Goal: Task Accomplishment & Management: Complete application form

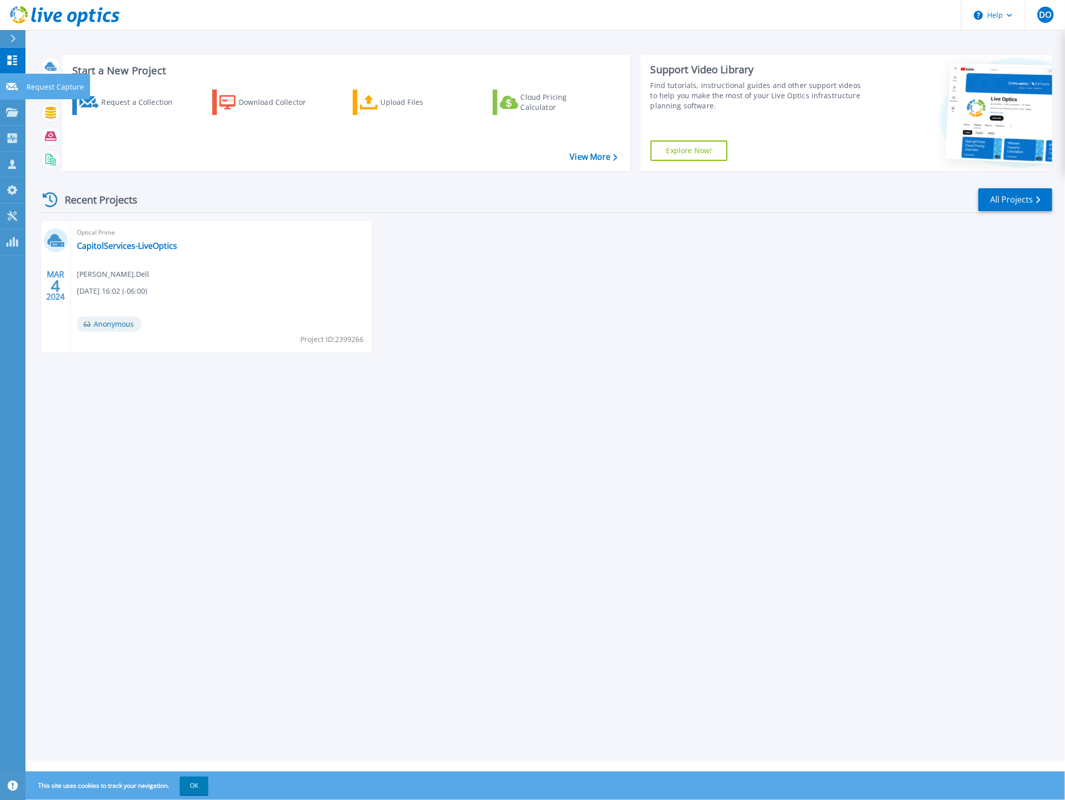
click at [4, 92] on link "Request Capture Request Capture" at bounding box center [12, 87] width 25 height 26
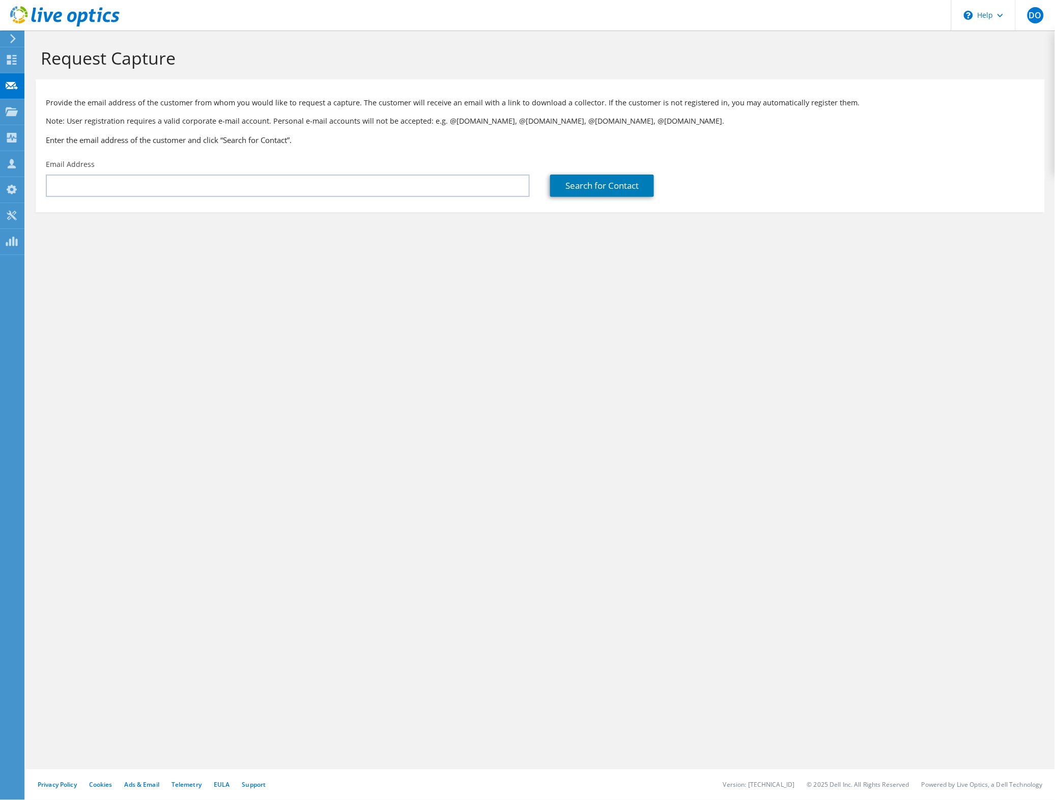
click at [116, 104] on p "Provide the email address of the customer from whom you would like to request a…" at bounding box center [540, 102] width 989 height 11
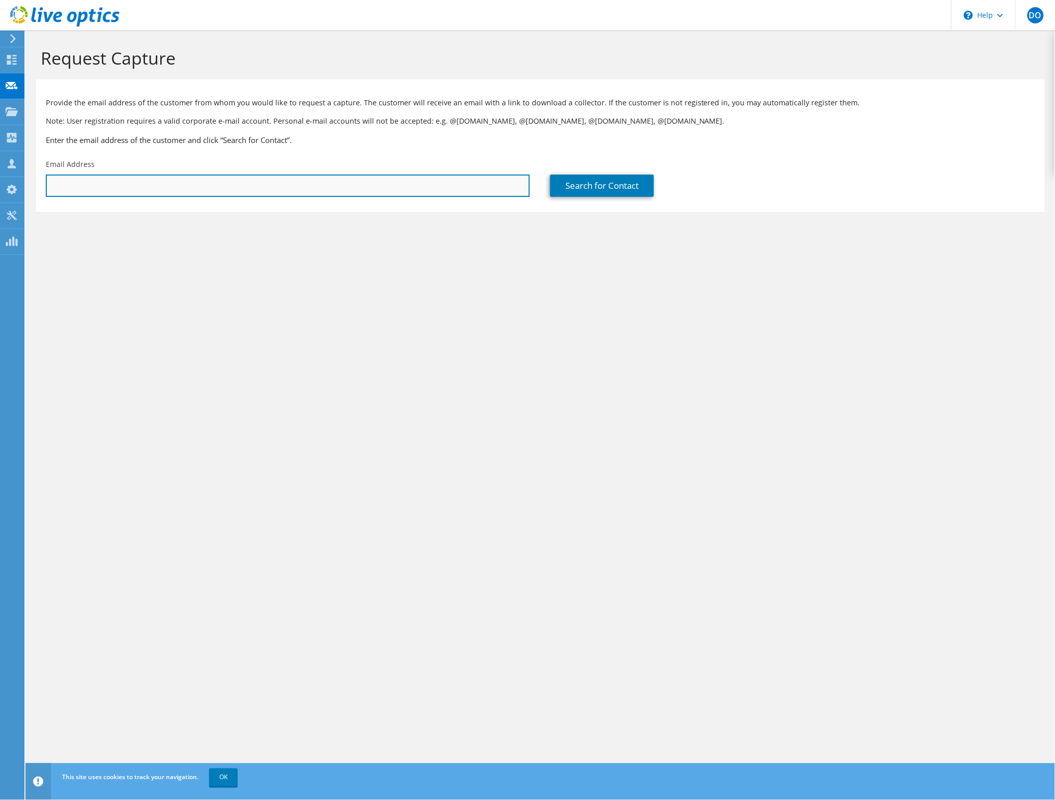
click at [65, 181] on input "text" at bounding box center [288, 186] width 484 height 22
type input "[PERSON_NAME]"
click at [202, 182] on input "[PERSON_NAME]" at bounding box center [288, 186] width 484 height 22
paste input "[EMAIL_ADDRESS][PERSON_NAME][DOMAIN_NAME]"
type input "[EMAIL_ADDRESS][PERSON_NAME][DOMAIN_NAME]"
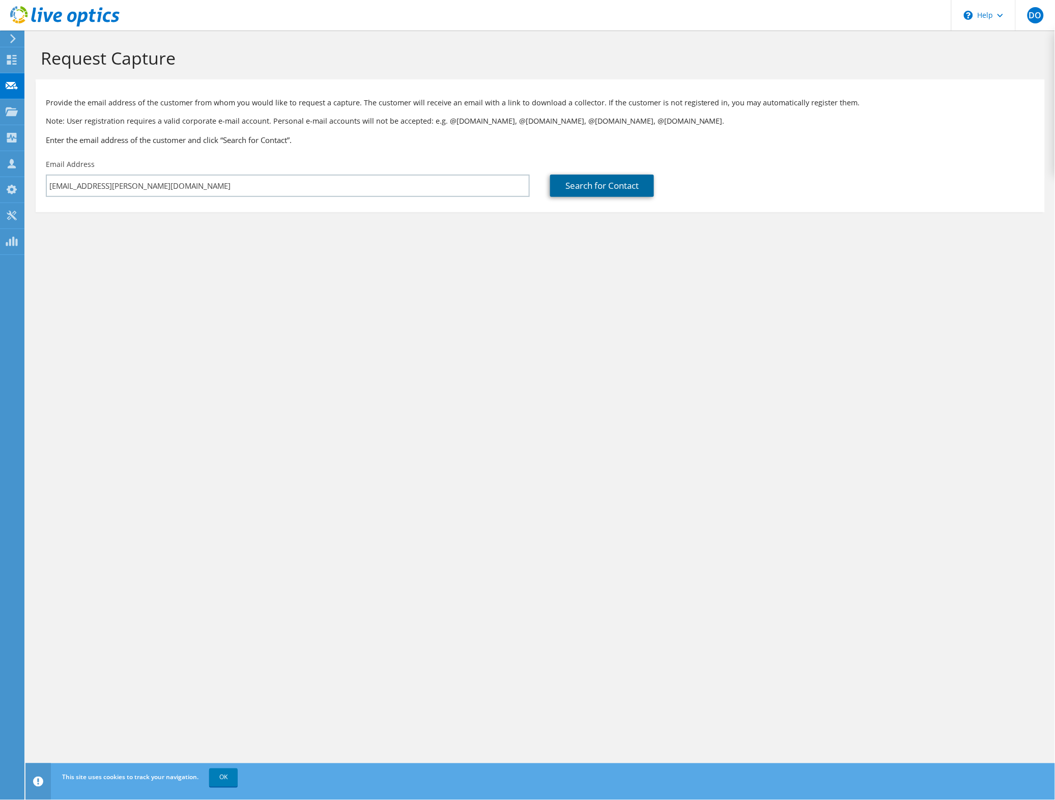
click at [611, 194] on link "Search for Contact" at bounding box center [602, 186] width 104 height 22
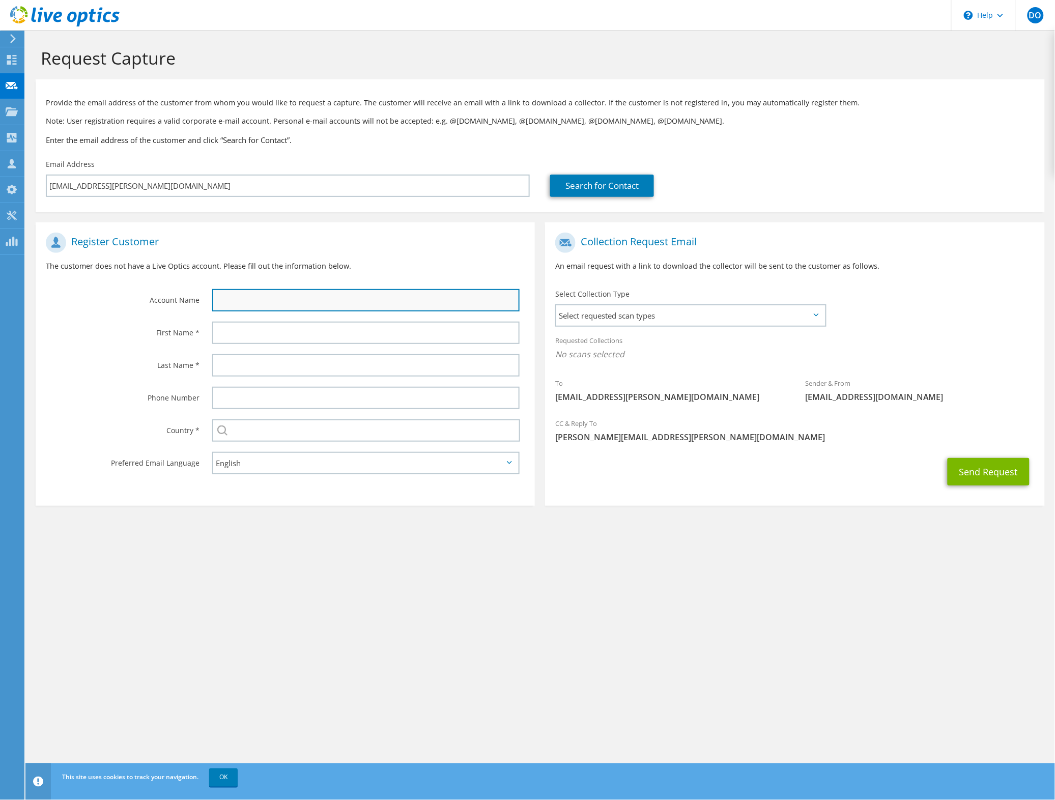
click at [367, 295] on input "text" at bounding box center [365, 300] width 307 height 22
type input "Seaboard Triumph Foods"
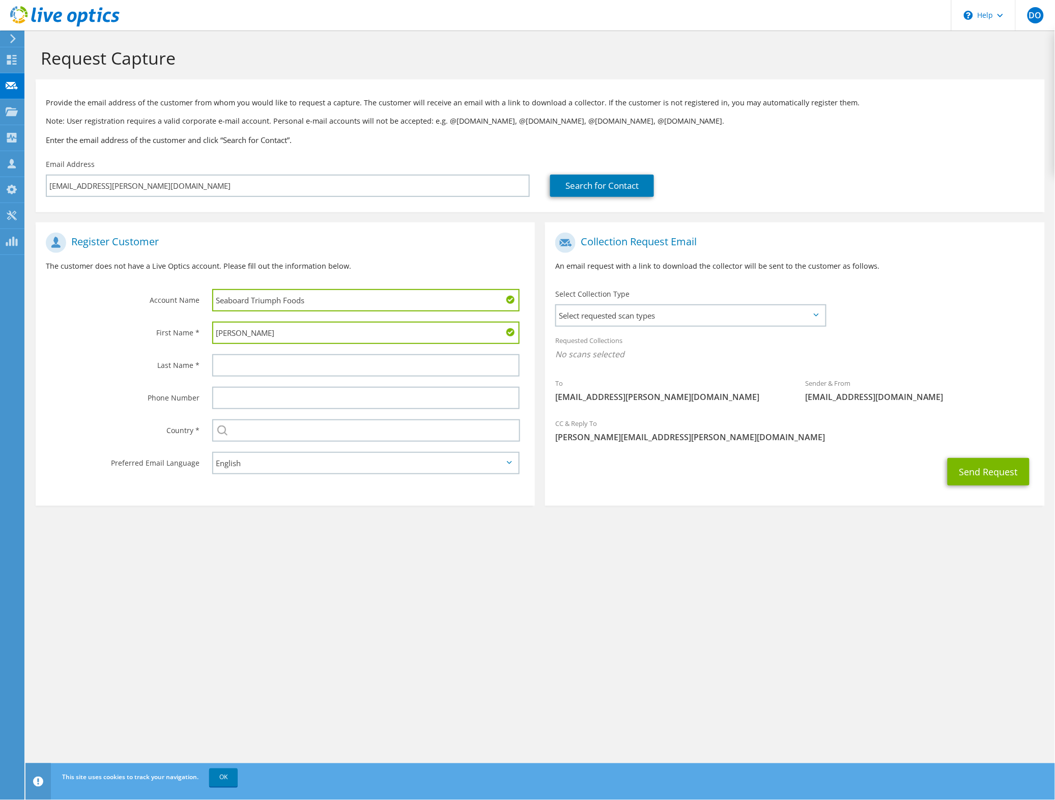
type input "[PERSON_NAME]"
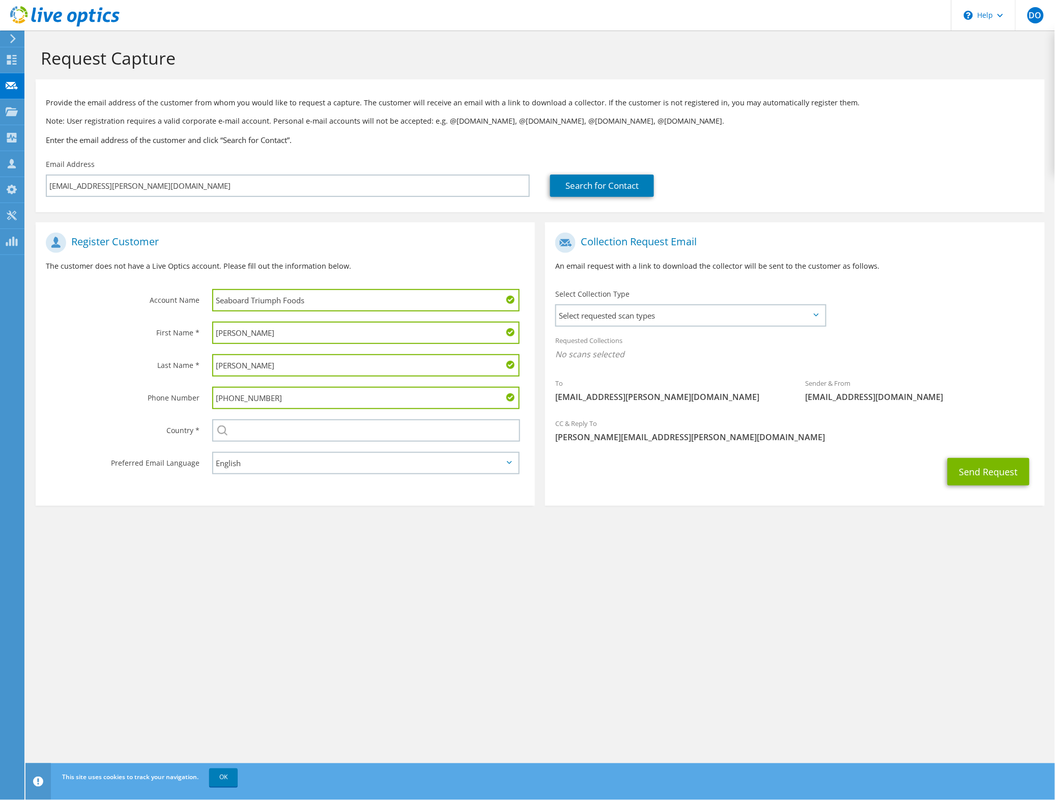
type input "[PHONE_NUMBER]"
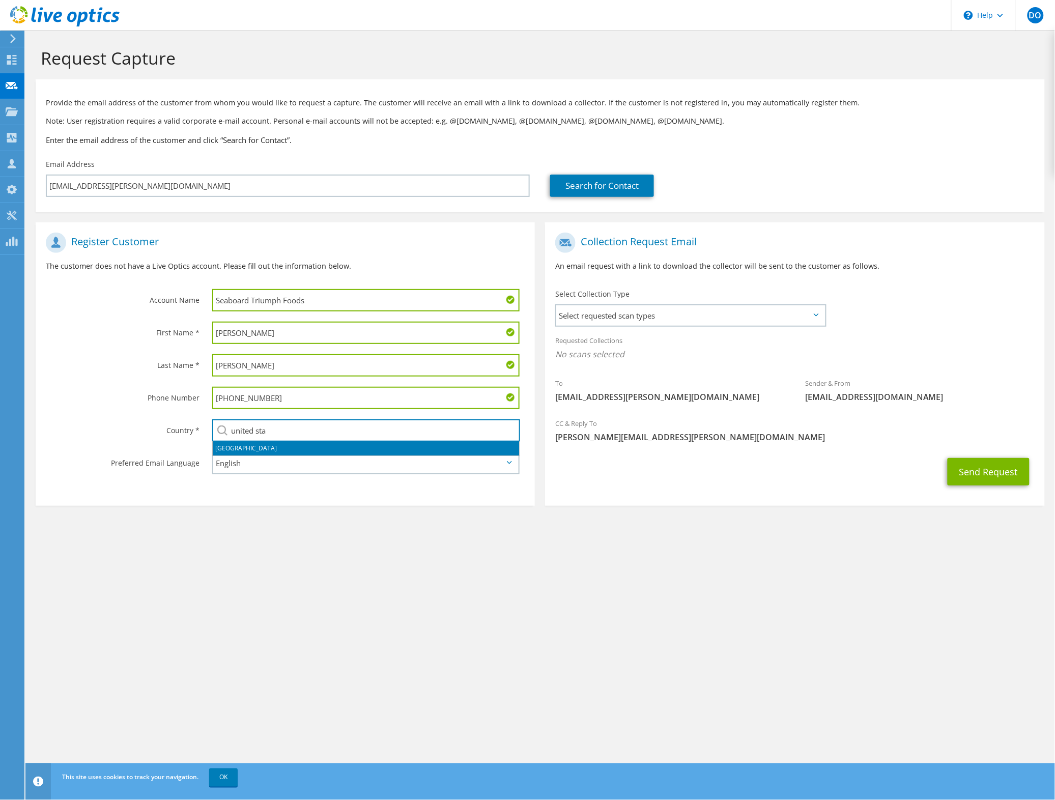
click at [350, 453] on li "[GEOGRAPHIC_DATA]" at bounding box center [366, 448] width 306 height 14
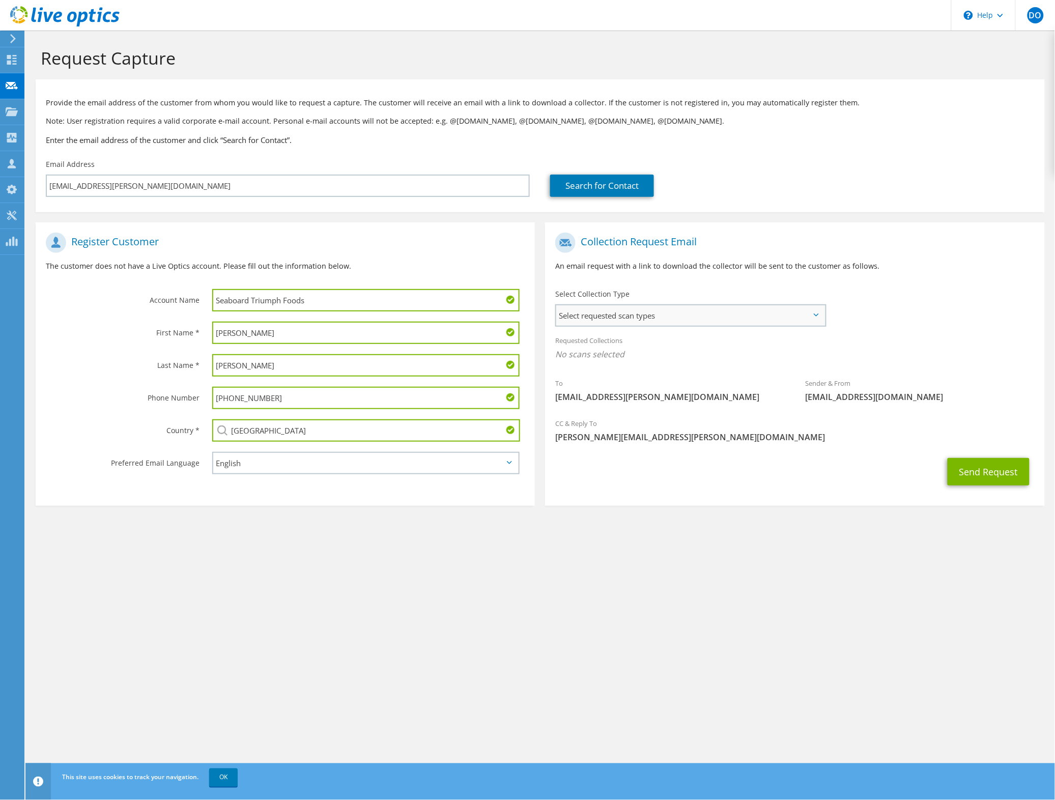
type input "[GEOGRAPHIC_DATA]"
click at [743, 313] on span "Select requested scan types" at bounding box center [690, 315] width 268 height 20
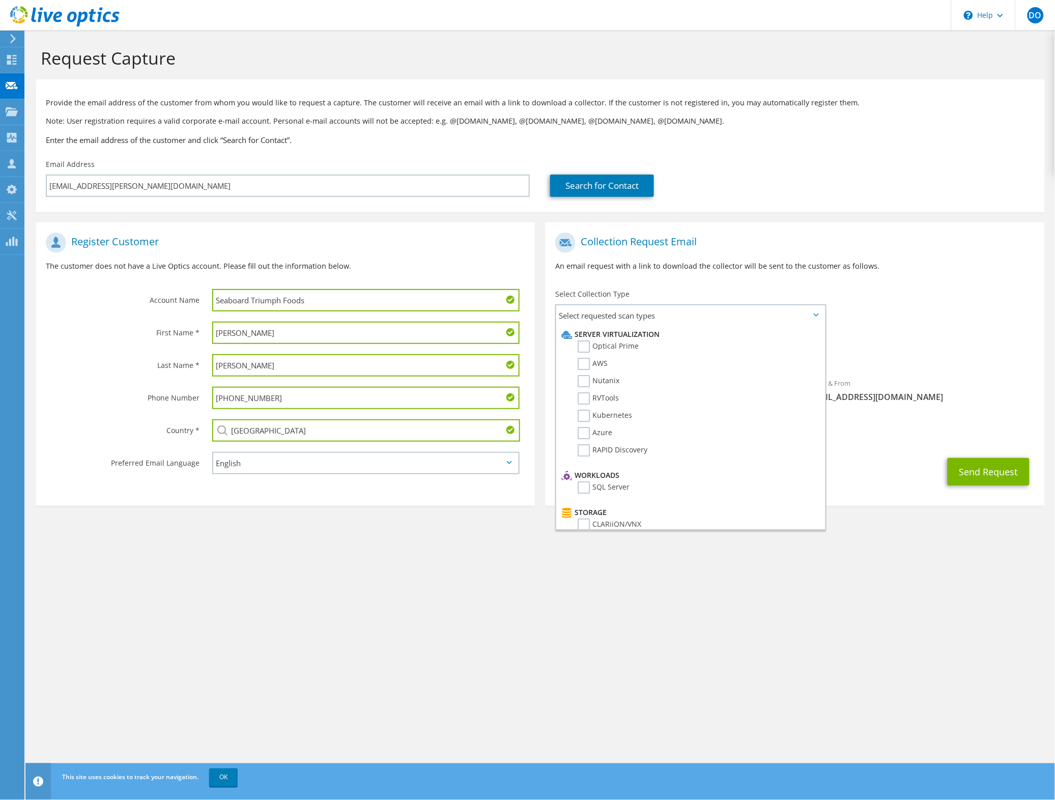
click at [883, 324] on div "To [EMAIL_ADDRESS][PERSON_NAME][DOMAIN_NAME] Sender & From [EMAIL_ADDRESS][DOMA…" at bounding box center [794, 319] width 499 height 185
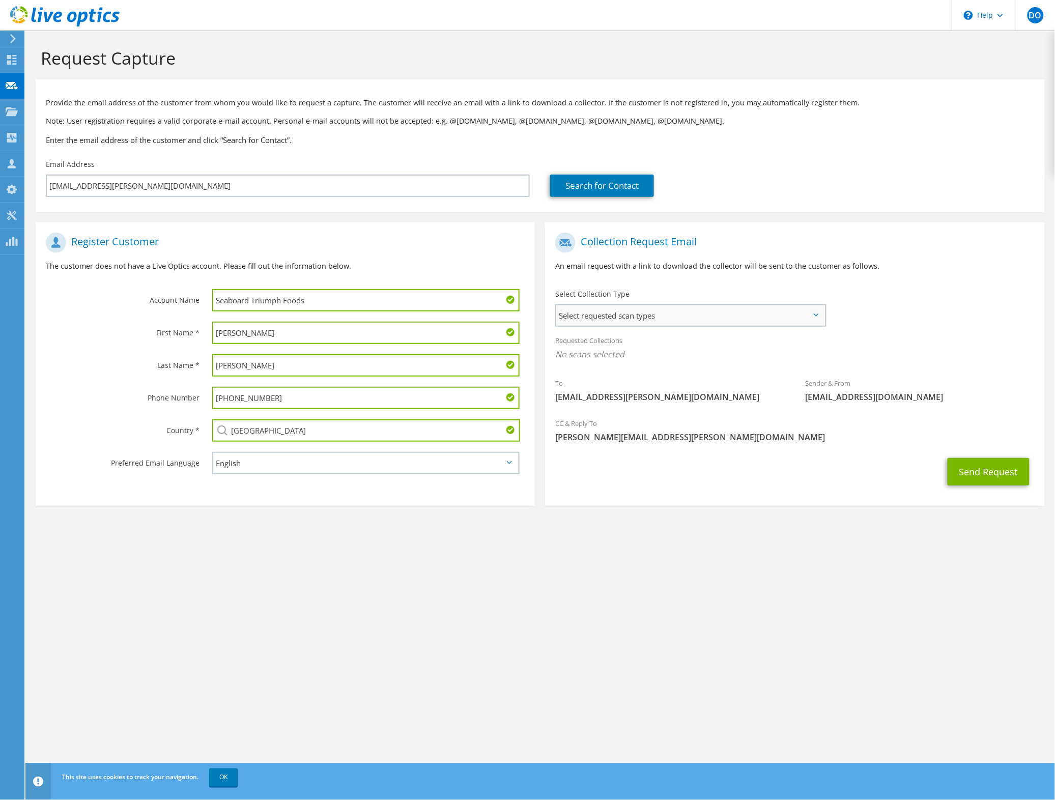
click at [824, 317] on span "Select requested scan types" at bounding box center [690, 315] width 268 height 20
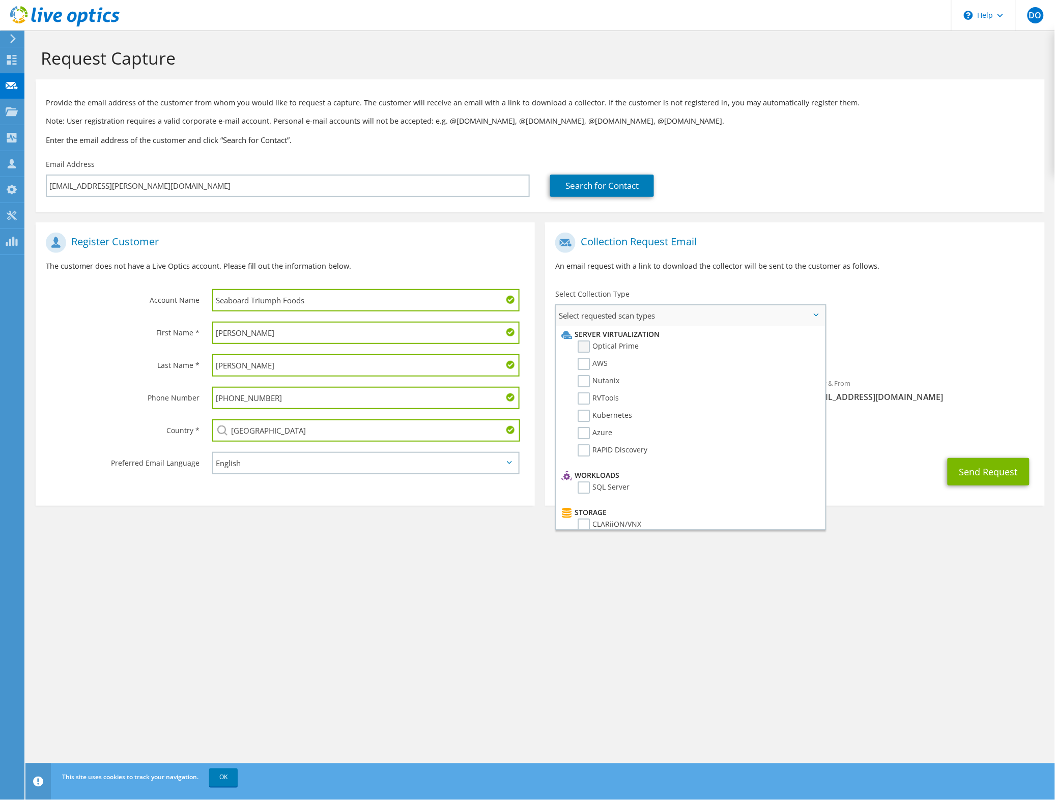
click at [589, 341] on label "Optical Prime" at bounding box center [608, 346] width 61 height 12
click at [0, 0] on input "Optical Prime" at bounding box center [0, 0] width 0 height 0
click at [583, 362] on label "AWS" at bounding box center [593, 364] width 30 height 12
click at [0, 0] on input "AWS" at bounding box center [0, 0] width 0 height 0
click at [583, 375] on label "Nutanix" at bounding box center [599, 381] width 42 height 12
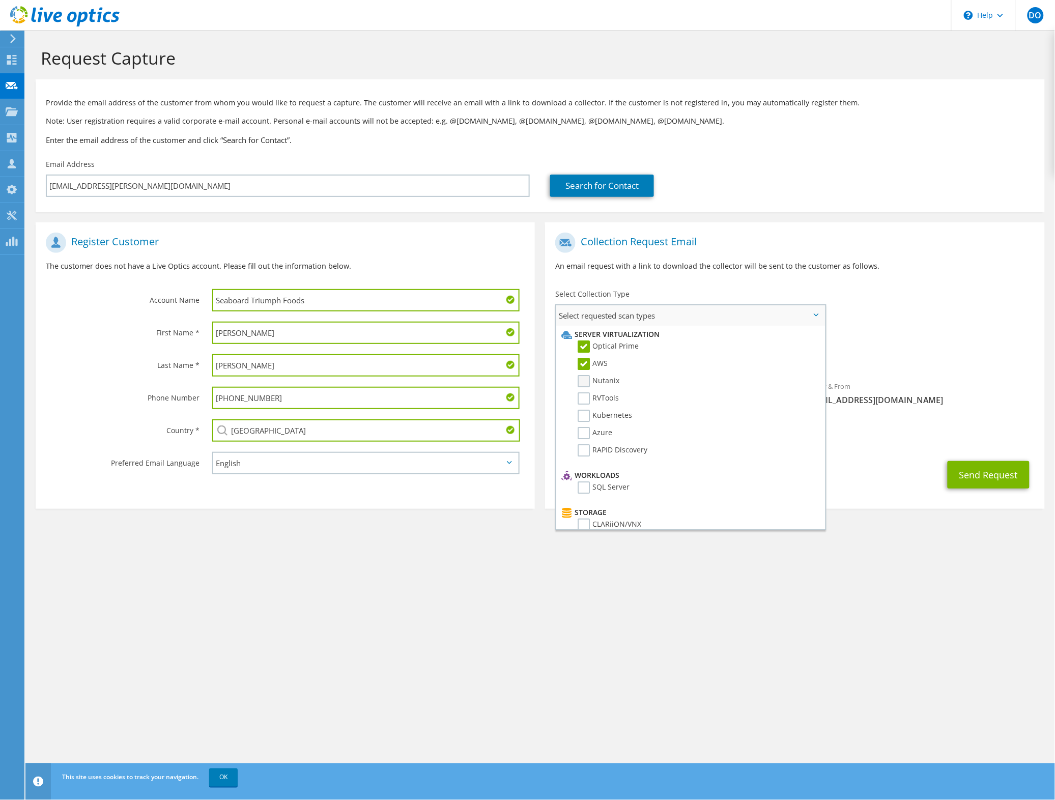
click at [0, 0] on input "Nutanix" at bounding box center [0, 0] width 0 height 0
click at [580, 392] on label "RVTools" at bounding box center [598, 398] width 41 height 12
click at [0, 0] on input "RVTools" at bounding box center [0, 0] width 0 height 0
click at [581, 410] on label "Kubernetes" at bounding box center [605, 416] width 54 height 12
click at [0, 0] on input "Kubernetes" at bounding box center [0, 0] width 0 height 0
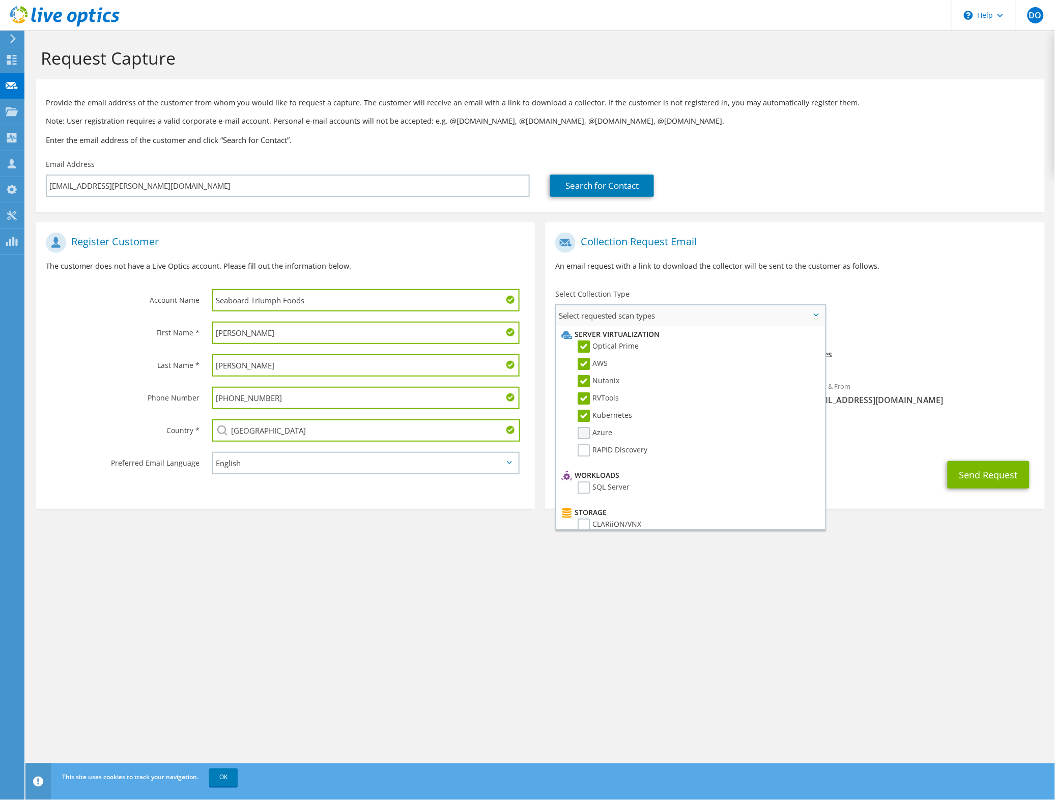
click at [581, 427] on label "Azure" at bounding box center [595, 433] width 35 height 12
click at [0, 0] on input "Azure" at bounding box center [0, 0] width 0 height 0
click at [582, 444] on label "RAPID Discovery" at bounding box center [613, 450] width 70 height 12
click at [0, 0] on input "RAPID Discovery" at bounding box center [0, 0] width 0 height 0
click at [601, 482] on label "SQL Server" at bounding box center [604, 487] width 52 height 12
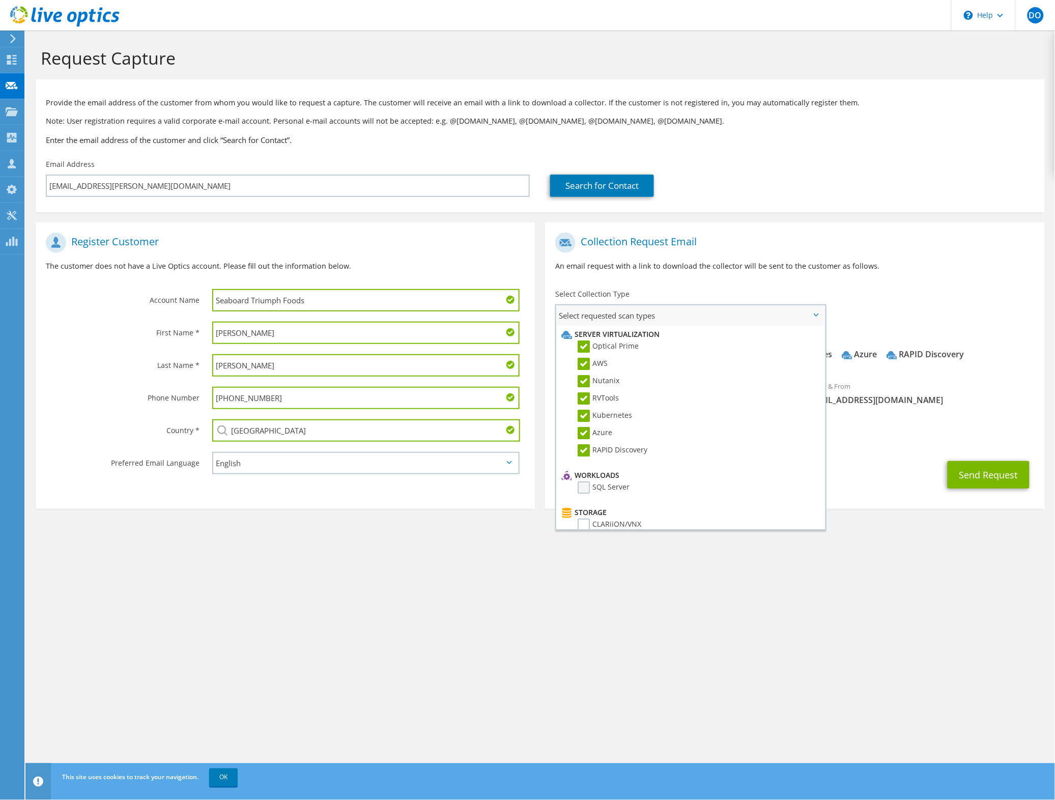
click at [0, 0] on input "SQL Server" at bounding box center [0, 0] width 0 height 0
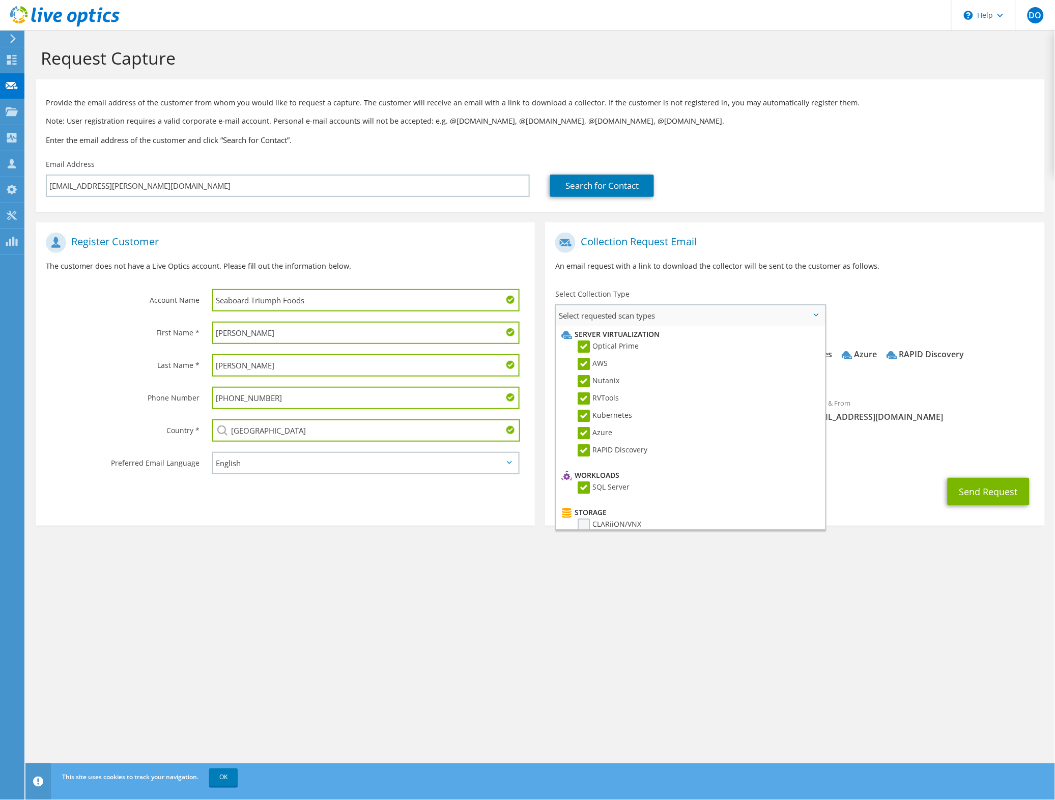
click at [598, 519] on label "CLARiiON/VNX" at bounding box center [610, 525] width 64 height 12
click at [0, 0] on input "CLARiiON/VNX" at bounding box center [0, 0] width 0 height 0
click at [593, 409] on label "Unity" at bounding box center [594, 415] width 33 height 12
click at [0, 0] on input "Unity" at bounding box center [0, 0] width 0 height 0
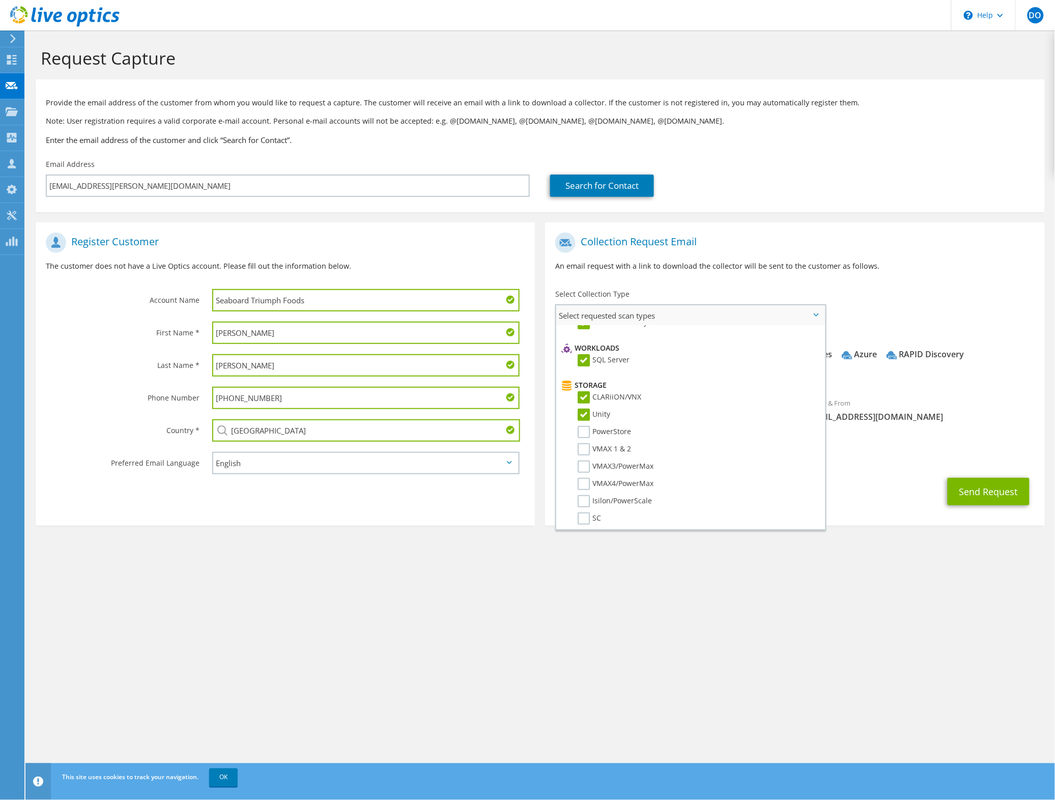
click at [606, 391] on label "CLARiiON/VNX" at bounding box center [610, 397] width 64 height 12
click at [0, 0] on input "CLARiiON/VNX" at bounding box center [0, 0] width 0 height 0
click at [602, 426] on label "PowerStore" at bounding box center [604, 432] width 53 height 12
click at [0, 0] on input "PowerStore" at bounding box center [0, 0] width 0 height 0
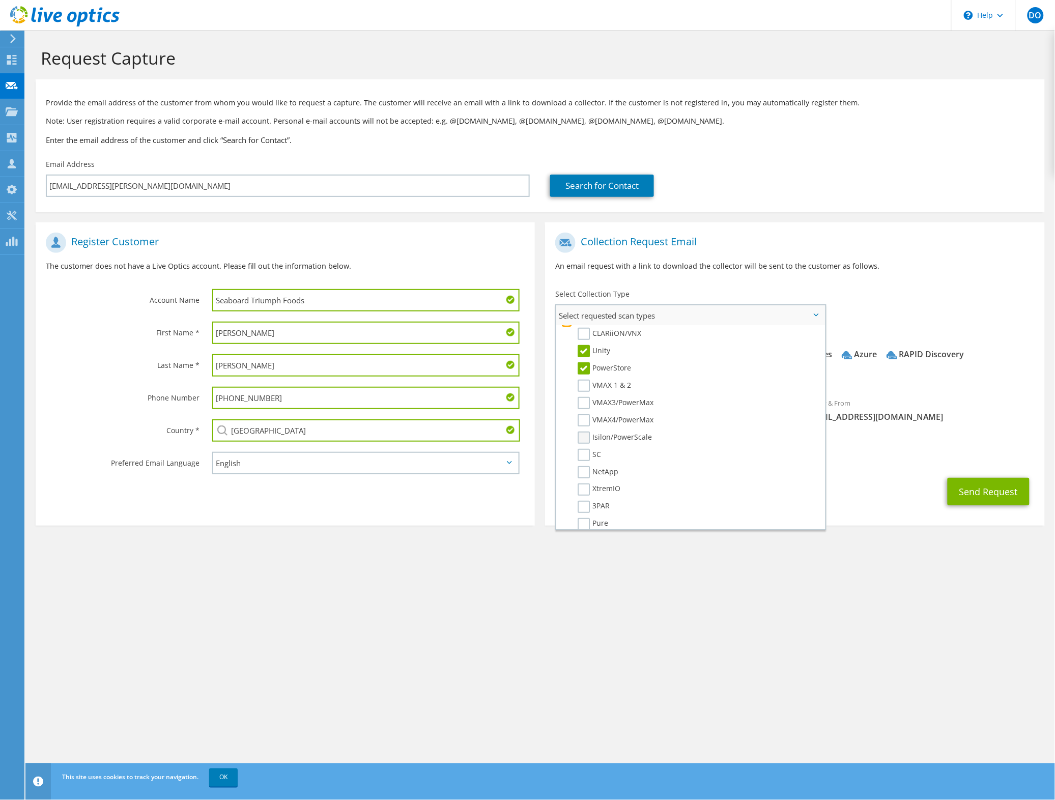
click at [637, 432] on label "Isilon/PowerScale" at bounding box center [615, 438] width 74 height 12
click at [0, 0] on input "Isilon/PowerScale" at bounding box center [0, 0] width 0 height 0
click at [624, 456] on label "Data Domain" at bounding box center [607, 462] width 59 height 12
click at [0, 0] on input "Data Domain" at bounding box center [0, 0] width 0 height 0
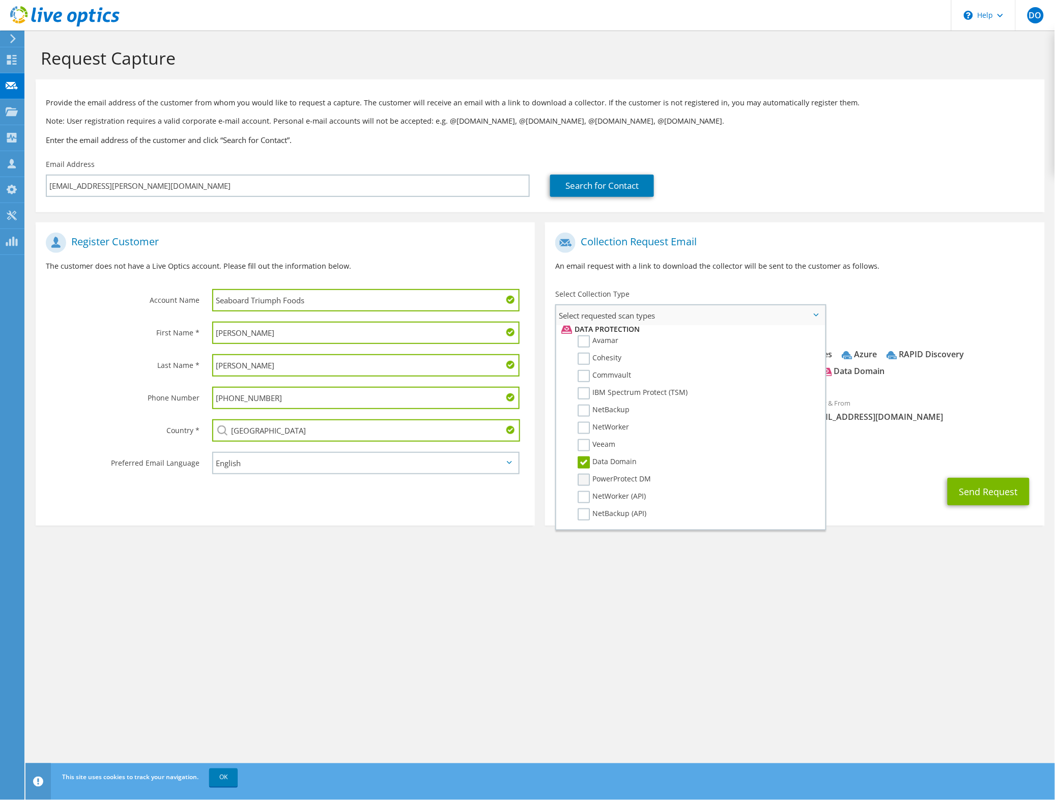
click at [625, 474] on label "PowerProtect DM" at bounding box center [614, 480] width 73 height 12
click at [0, 0] on input "PowerProtect DM" at bounding box center [0, 0] width 0 height 0
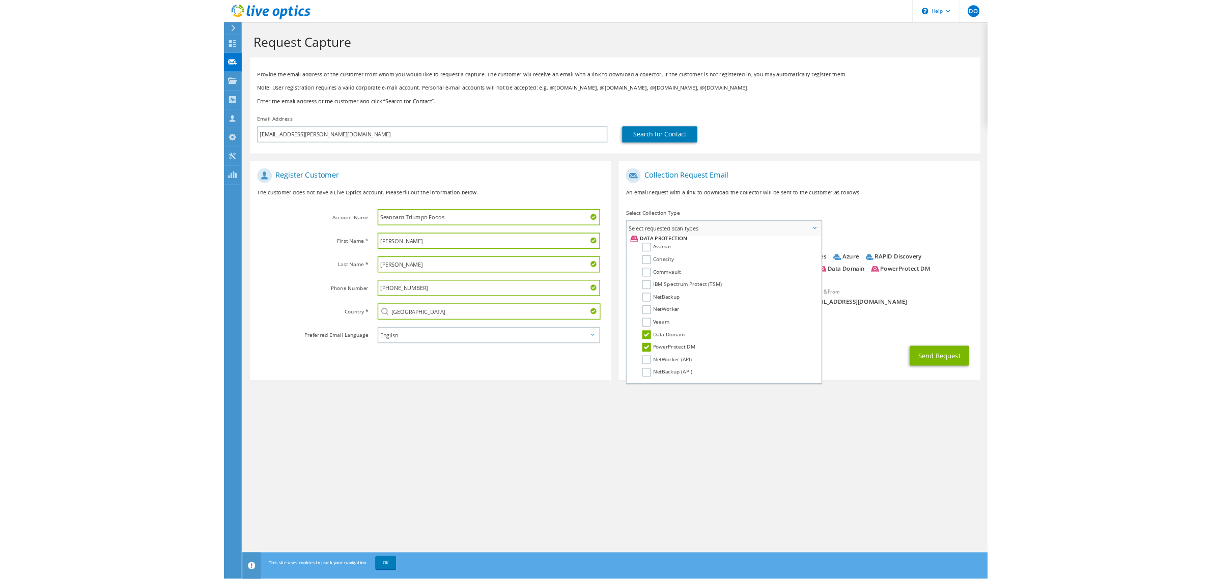
scroll to position [458, 0]
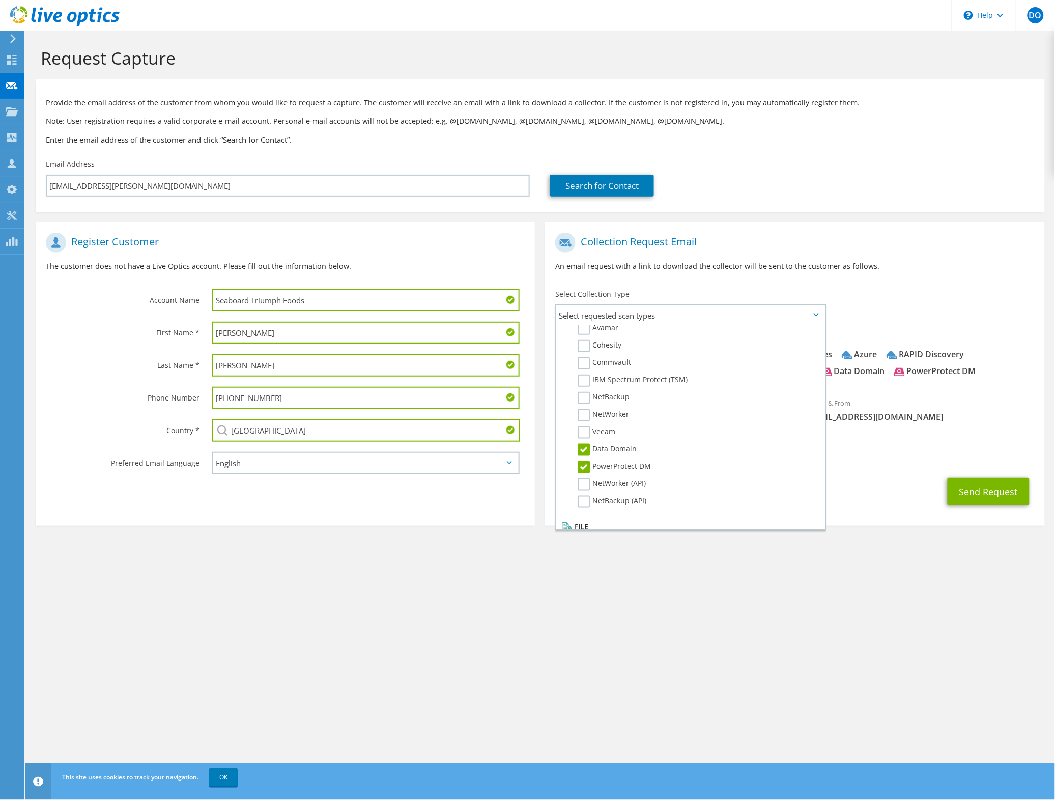
click at [886, 486] on div "Send Request" at bounding box center [794, 492] width 499 height 38
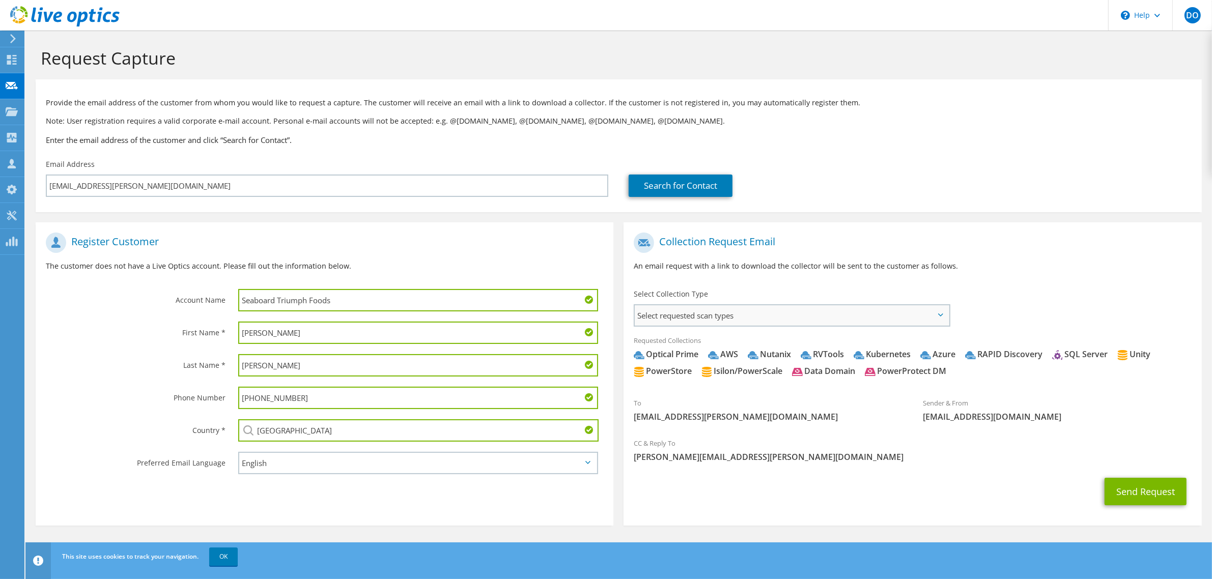
click at [715, 319] on span "Select requested scan types" at bounding box center [791, 315] width 313 height 20
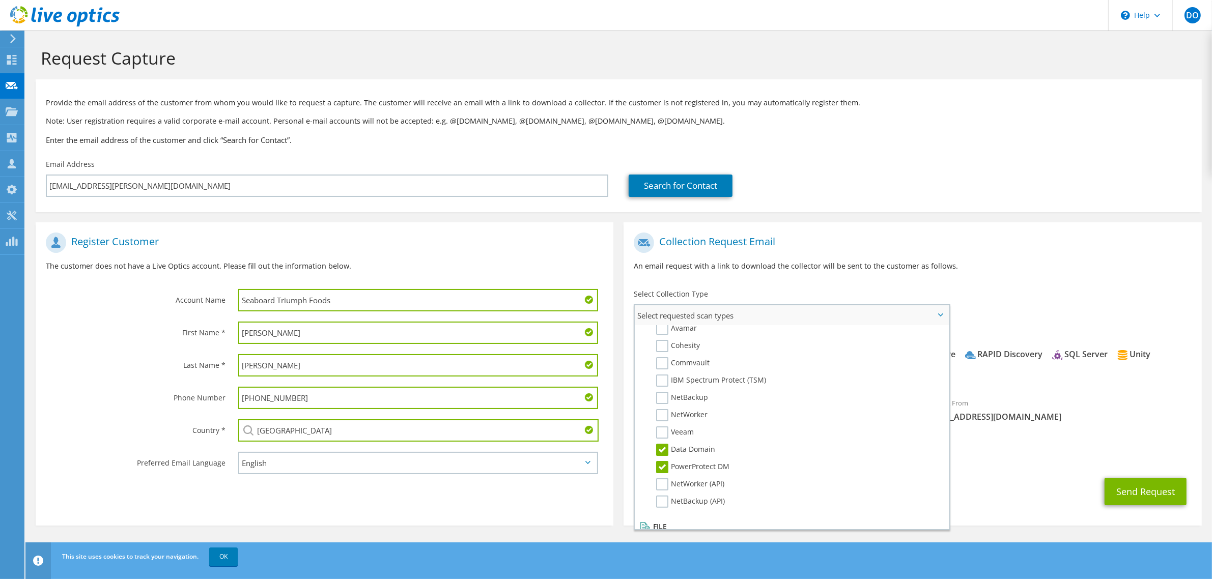
click at [715, 319] on span "Select requested scan types" at bounding box center [791, 315] width 313 height 20
